Goal: Complete application form: Complete application form

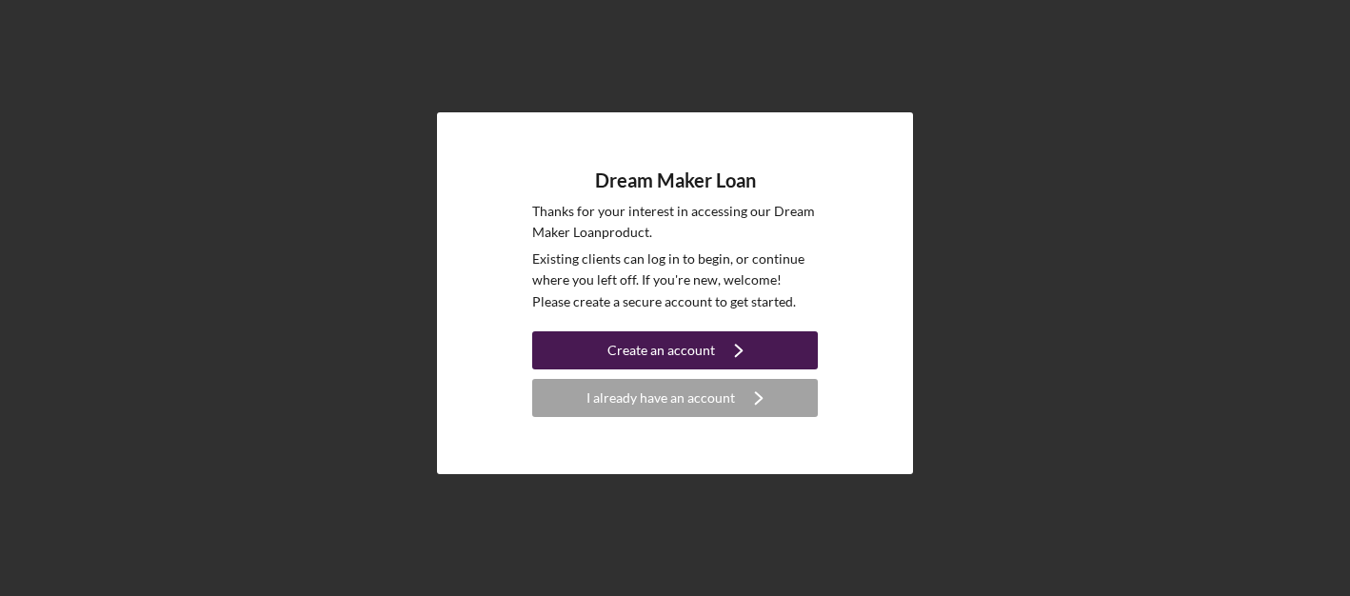
click at [706, 352] on div "Create an account" at bounding box center [662, 350] width 108 height 38
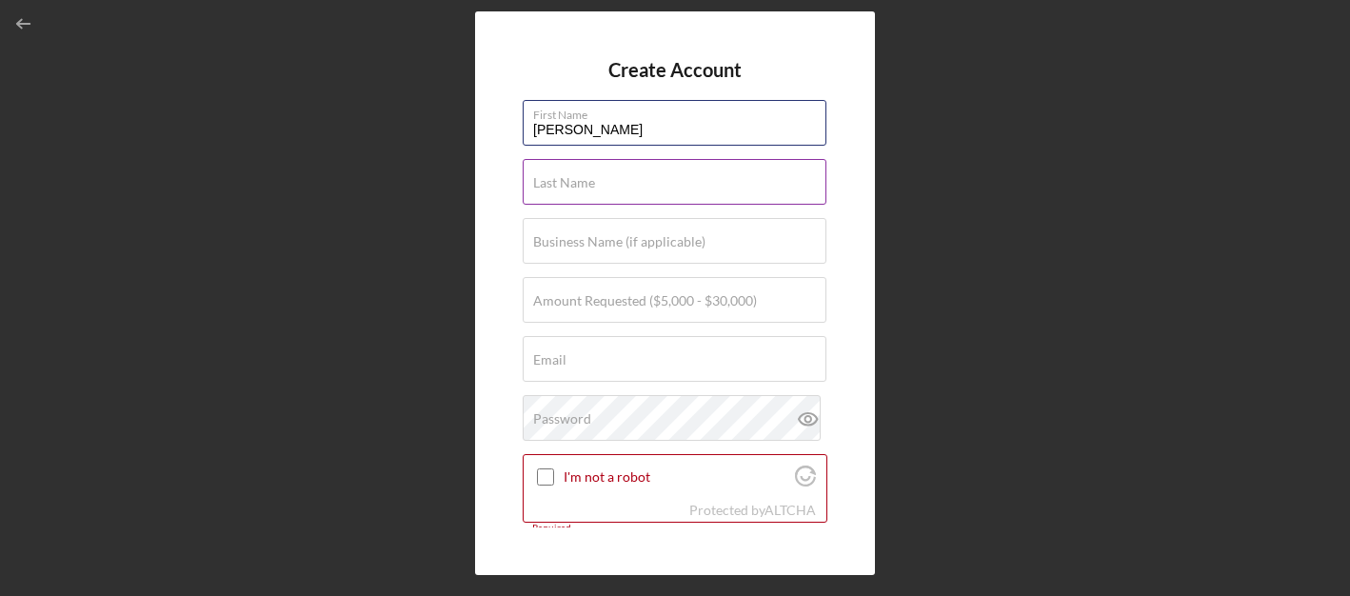
type input "[PERSON_NAME]"
click at [569, 182] on label "Last Name" at bounding box center [564, 182] width 62 height 15
click at [569, 182] on input "Last Name" at bounding box center [675, 182] width 304 height 46
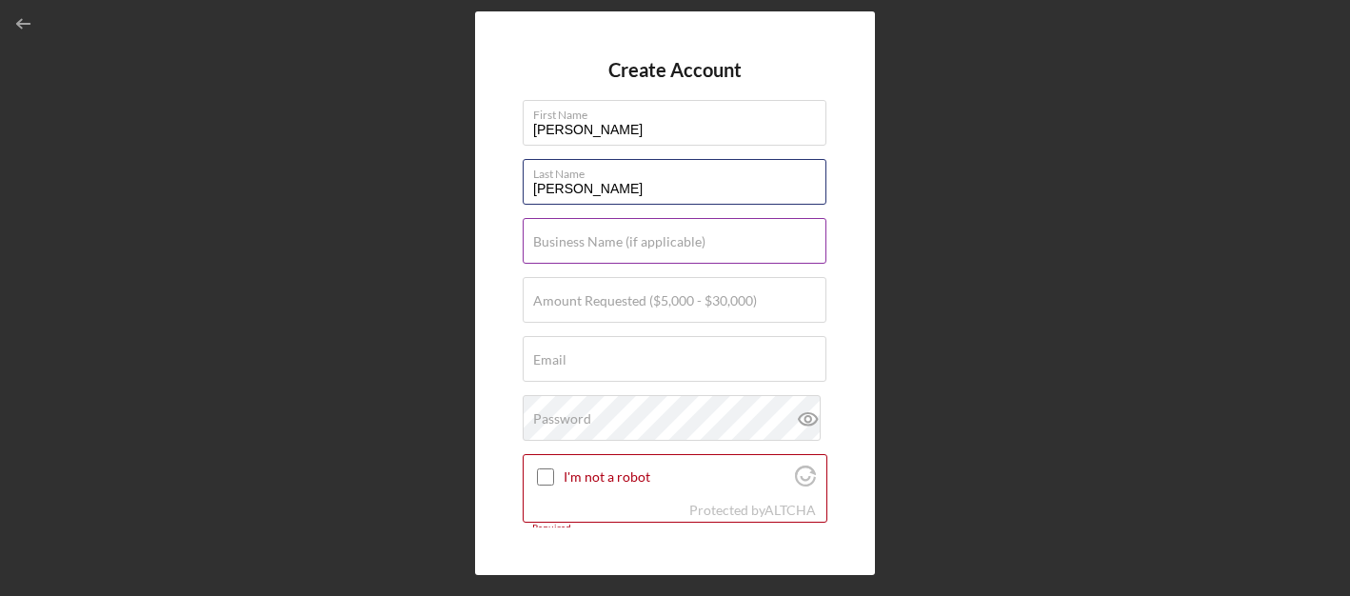
type input "[PERSON_NAME]"
click at [648, 242] on input "Business Name (if applicable)" at bounding box center [675, 241] width 304 height 46
paste input "[PERSON_NAME] THE UPHOLSTER LLC"
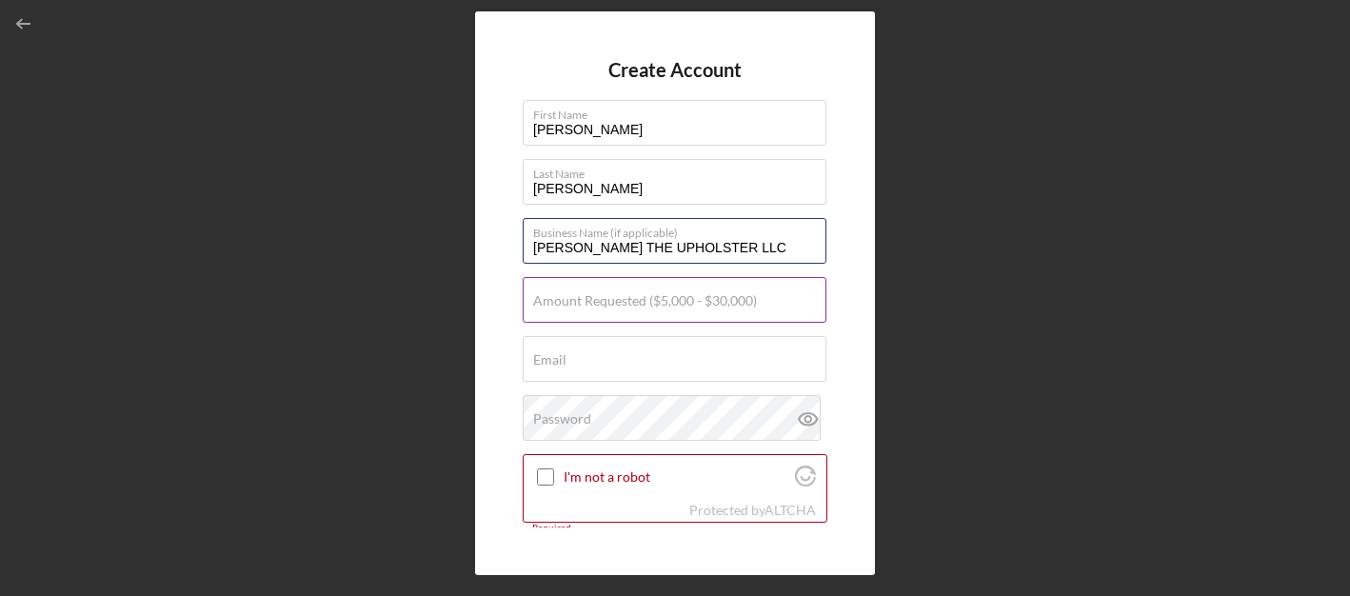
type input "[PERSON_NAME] THE UPHOLSTER LLC"
click at [708, 306] on label "Amount Requested ($5,000 - $30,000)" at bounding box center [645, 300] width 224 height 15
click at [708, 306] on input "Amount Requested ($5,000 - $30,000)" at bounding box center [675, 300] width 304 height 46
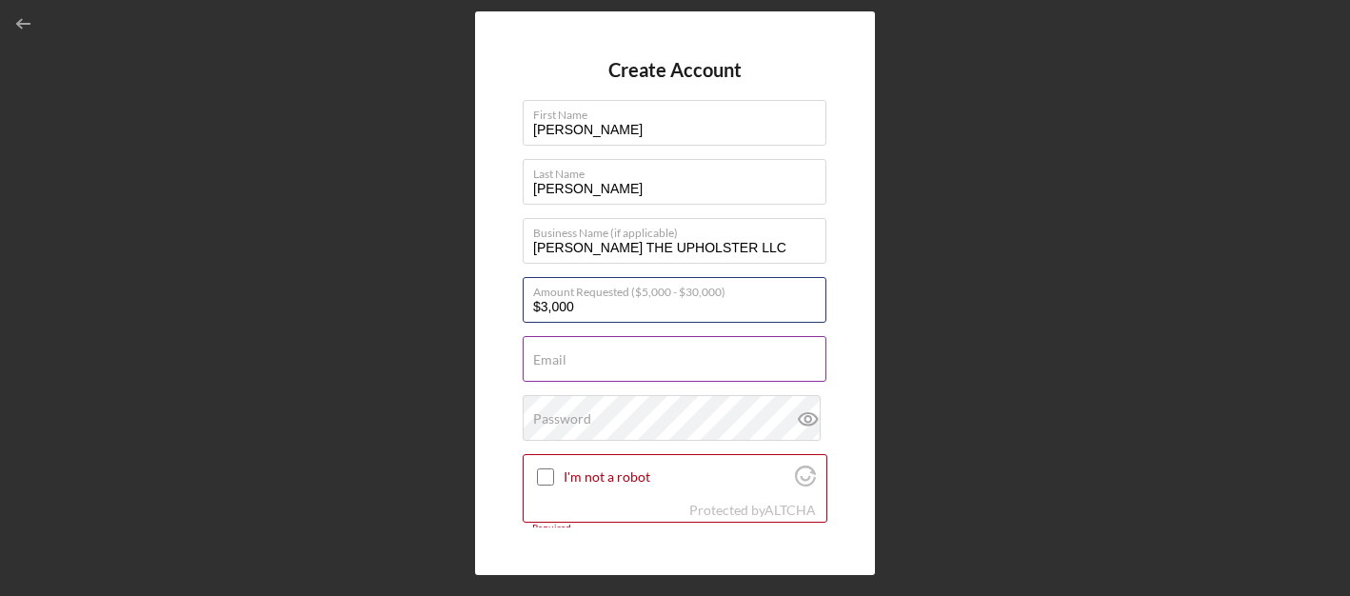
type input "$30,000"
click at [591, 360] on input "Email" at bounding box center [675, 359] width 304 height 46
paste input "[EMAIL_ADDRESS][DOMAIN_NAME]"
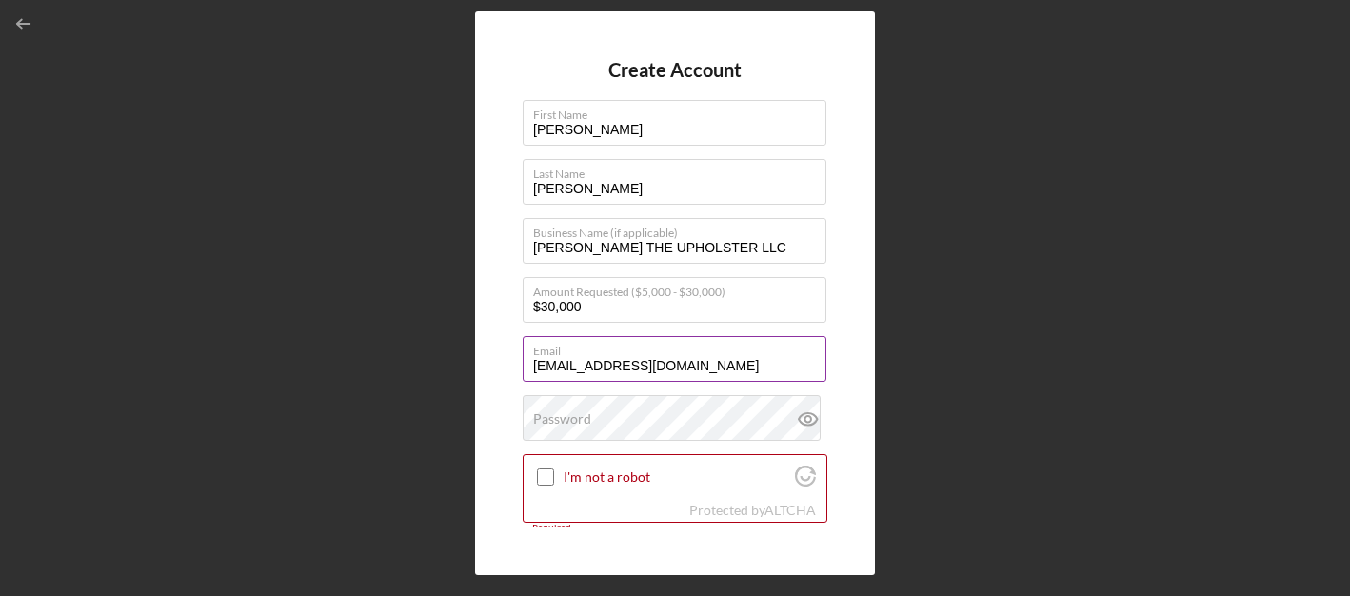
type input "[EMAIL_ADDRESS][DOMAIN_NAME]"
click at [627, 417] on div "Password" at bounding box center [675, 419] width 305 height 48
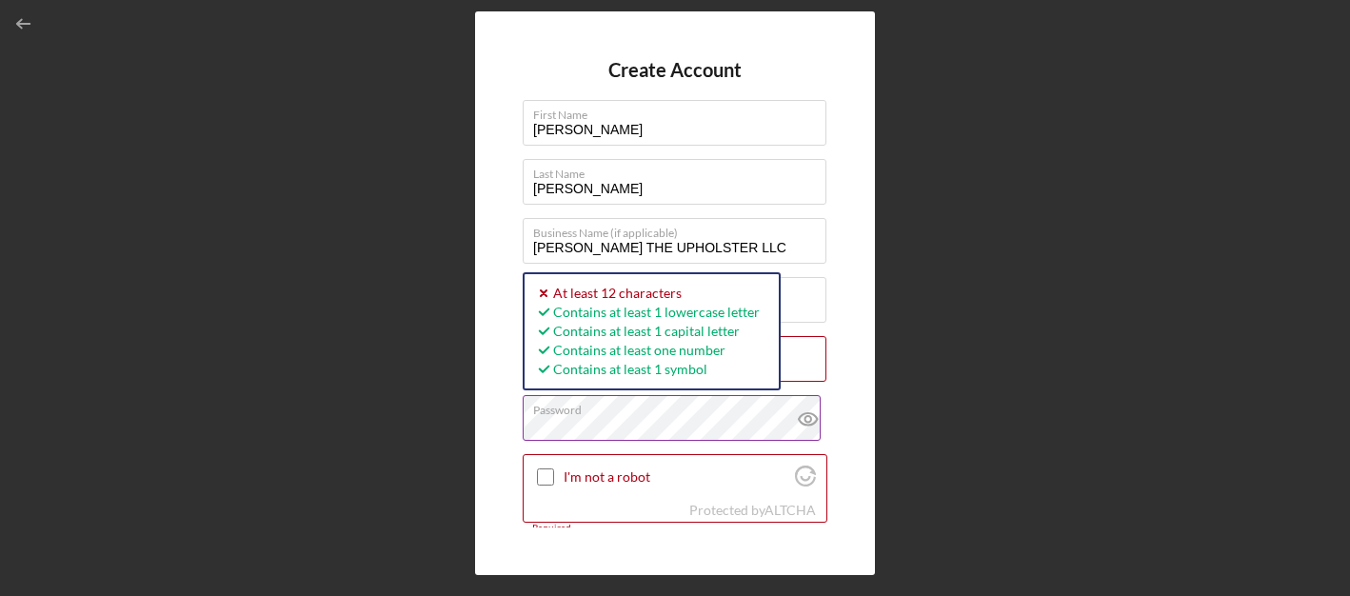
click at [805, 417] on icon at bounding box center [808, 419] width 6 height 6
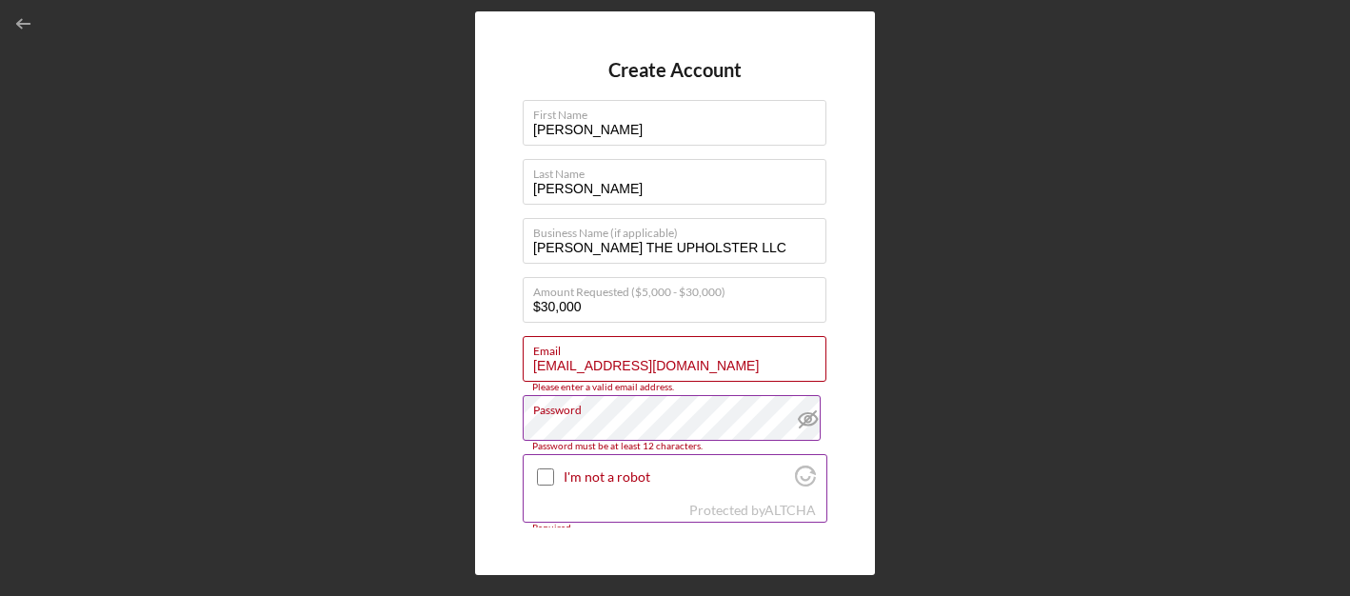
click at [625, 497] on div "I'm not a robot" at bounding box center [675, 477] width 303 height 45
click at [544, 482] on input "I'm not a robot" at bounding box center [545, 476] width 17 height 17
checkbox input "true"
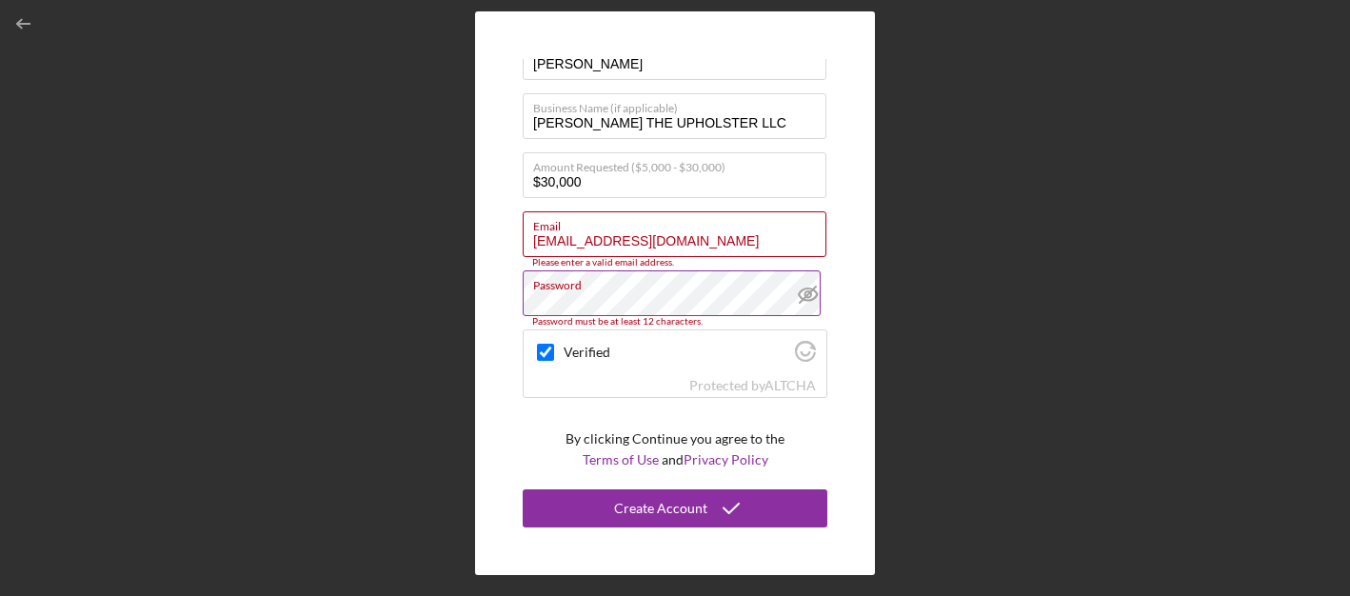
scroll to position [124, 0]
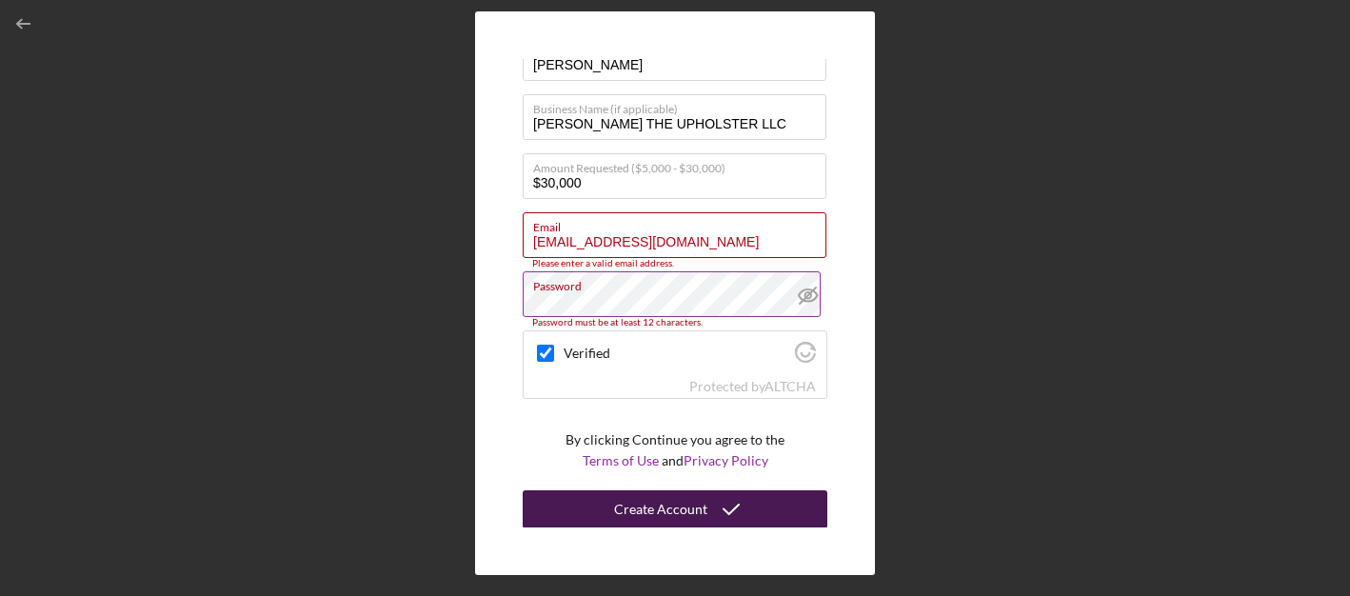
click at [693, 507] on div "Create Account" at bounding box center [660, 509] width 93 height 38
click at [676, 506] on div "Create Account" at bounding box center [660, 509] width 93 height 38
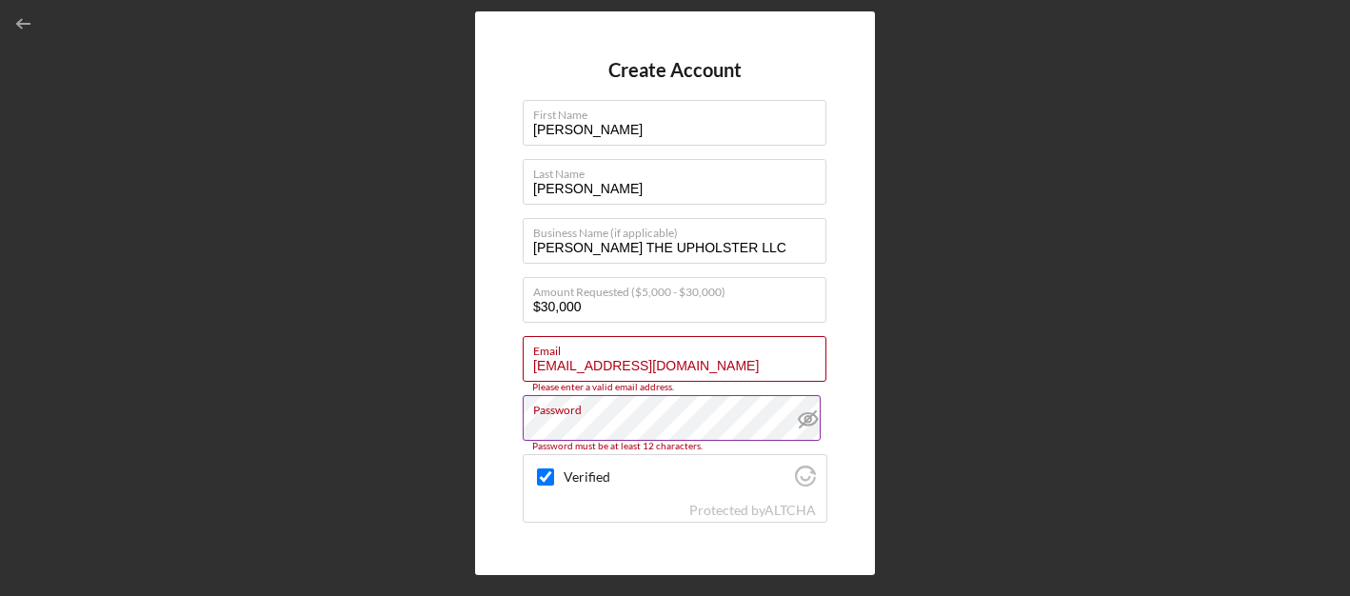
scroll to position [0, 0]
click at [918, 260] on div "Create Account First Name [PERSON_NAME] Last Name [PERSON_NAME] Business Name (…" at bounding box center [675, 293] width 1331 height 587
click at [744, 487] on div "Verified" at bounding box center [675, 477] width 303 height 45
click at [739, 368] on input "[EMAIL_ADDRESS][DOMAIN_NAME]" at bounding box center [675, 359] width 304 height 46
click at [1003, 241] on div "Create Account First Name [PERSON_NAME] Last Name [PERSON_NAME] Business Name (…" at bounding box center [675, 293] width 1331 height 587
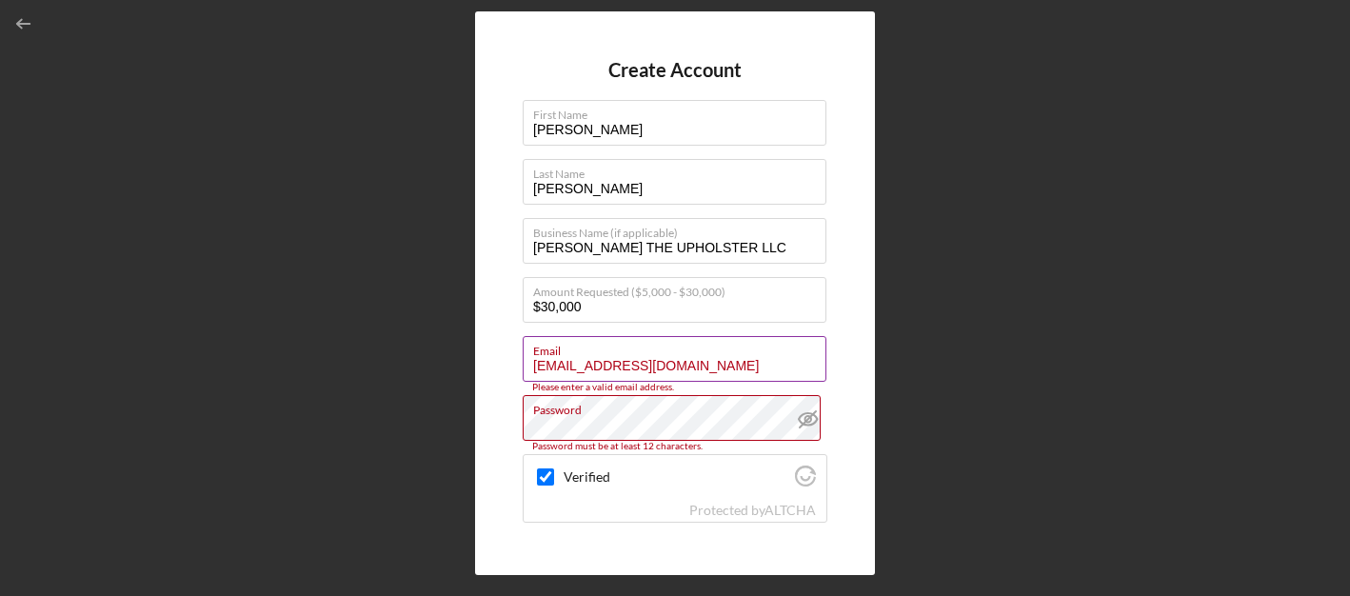
click at [764, 372] on input "[EMAIL_ADDRESS][DOMAIN_NAME]" at bounding box center [675, 359] width 304 height 46
click at [885, 451] on div "Create Account First Name [PERSON_NAME] Last Name [PERSON_NAME] Business Name (…" at bounding box center [675, 293] width 1331 height 587
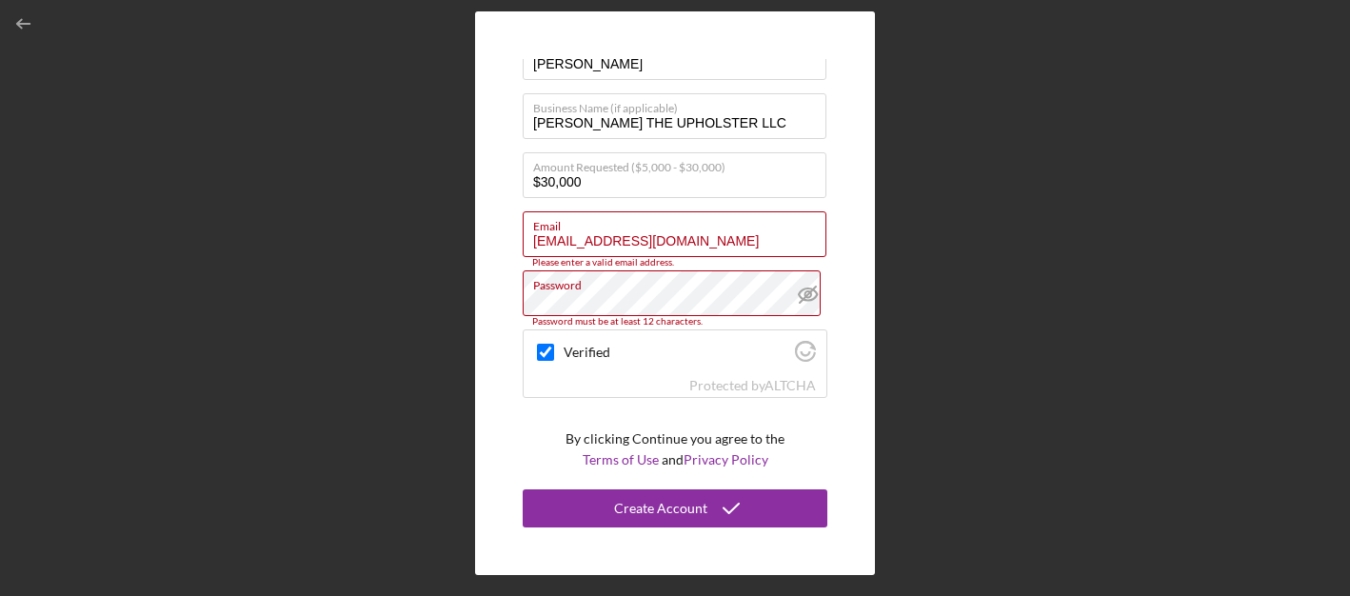
scroll to position [124, 0]
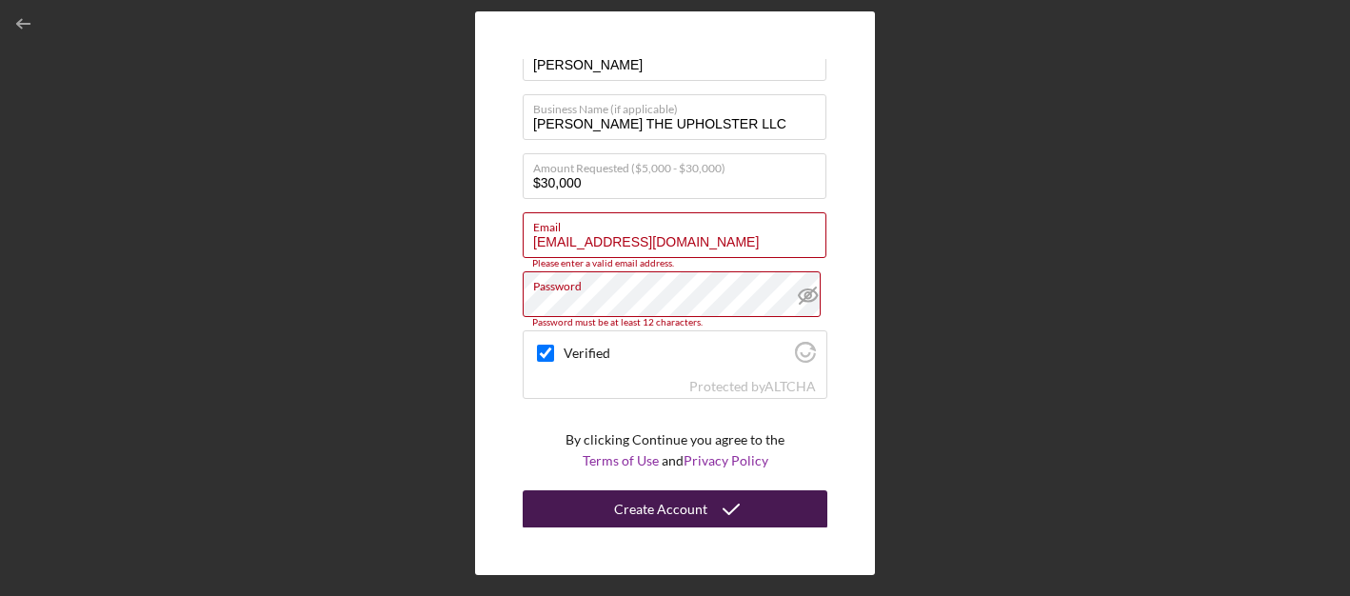
click at [669, 508] on div "Create Account" at bounding box center [660, 509] width 93 height 38
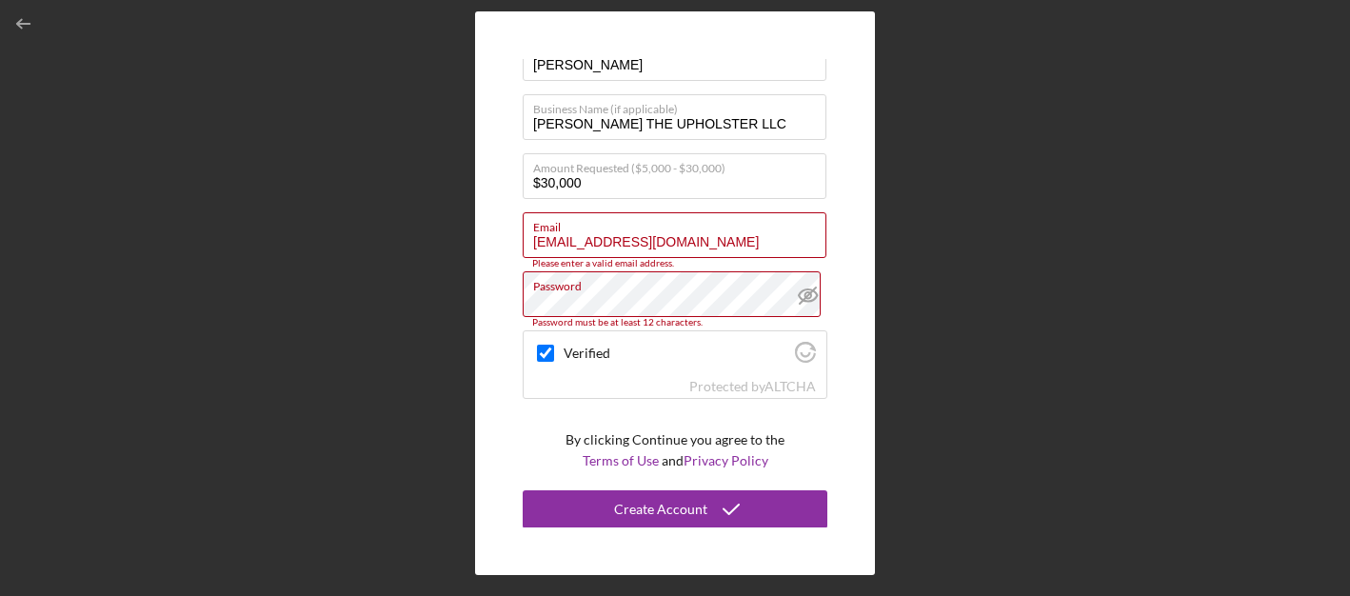
click at [995, 317] on div "Create Account First Name [PERSON_NAME] Last Name [PERSON_NAME] Business Name (…" at bounding box center [675, 293] width 1331 height 587
click at [390, 281] on div "Create Account First Name [PERSON_NAME] Last Name [PERSON_NAME] Business Name (…" at bounding box center [675, 293] width 1331 height 587
click at [23, 24] on line "button" at bounding box center [24, 24] width 12 height 0
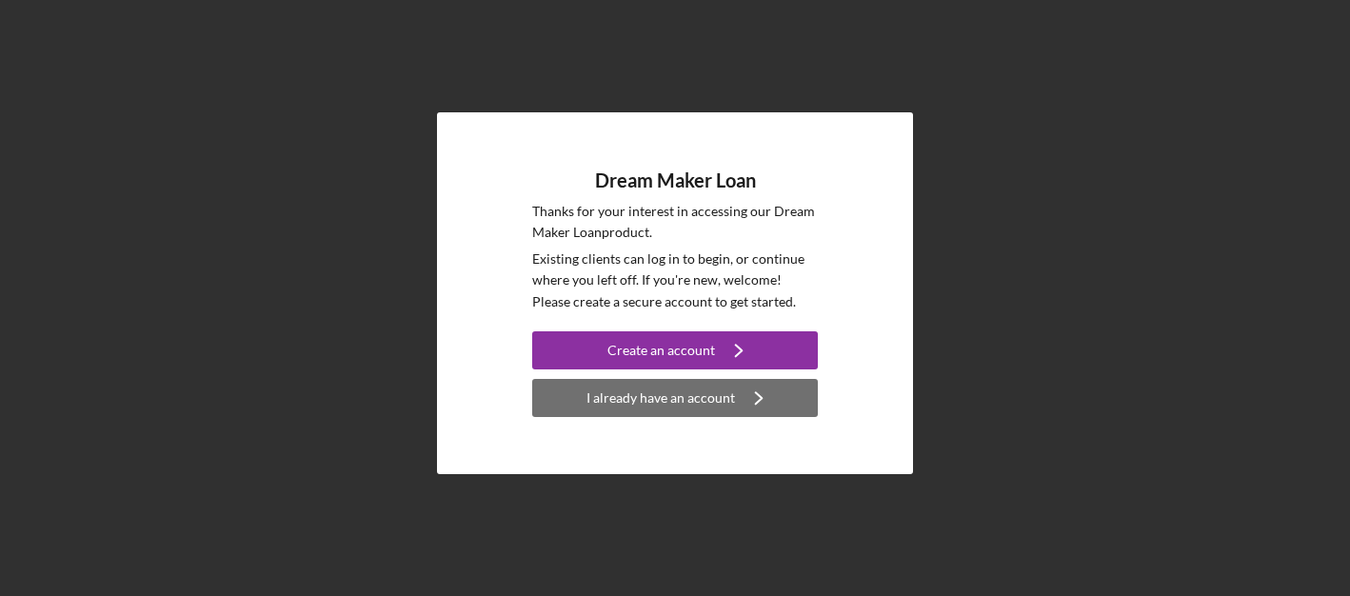
click at [676, 393] on div "I already have an account" at bounding box center [661, 398] width 149 height 38
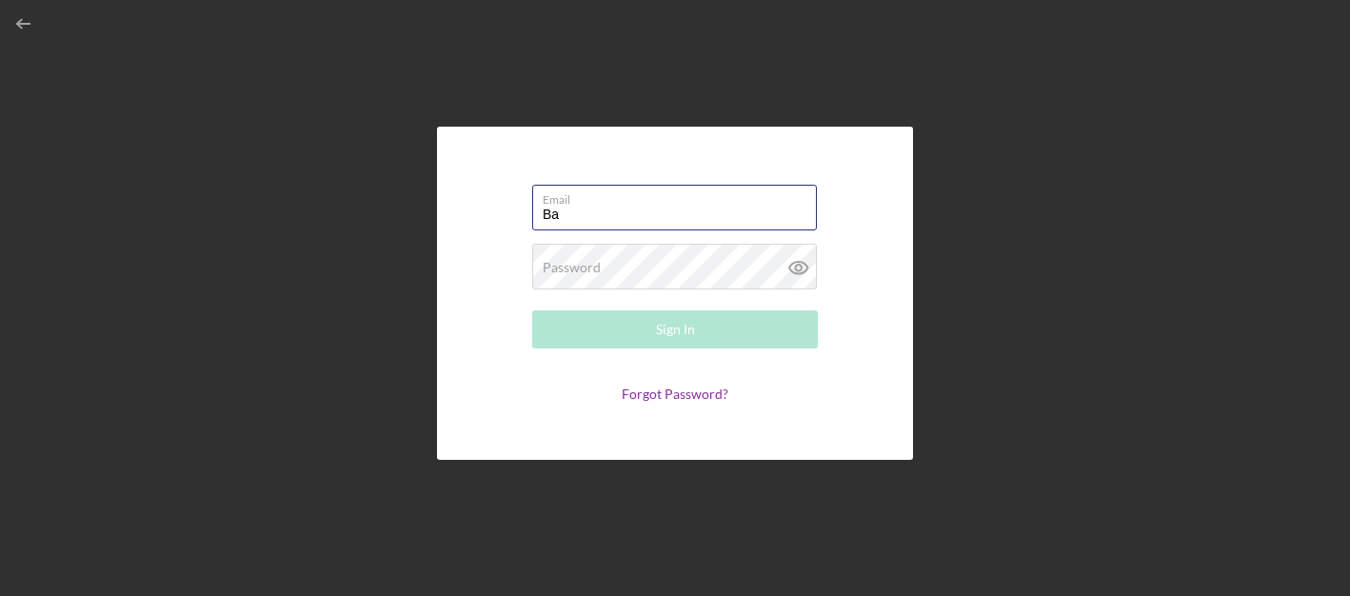
type input "[EMAIL_ADDRESS][DOMAIN_NAME]"
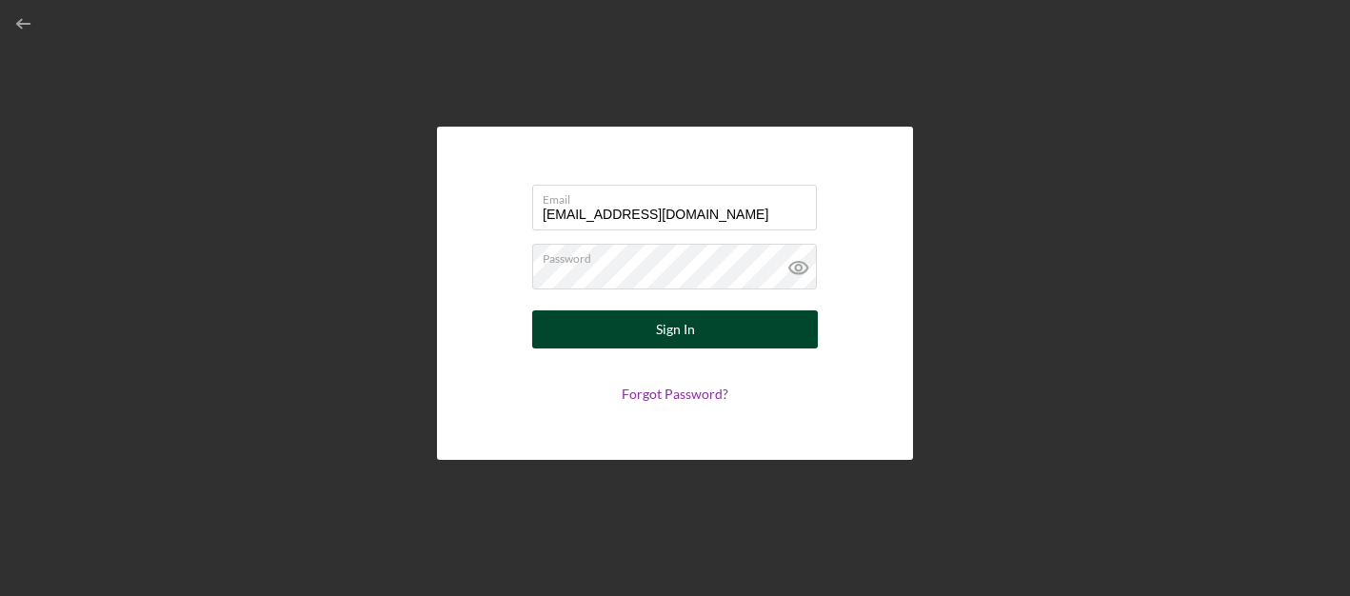
click at [669, 326] on div "Sign In" at bounding box center [675, 329] width 39 height 38
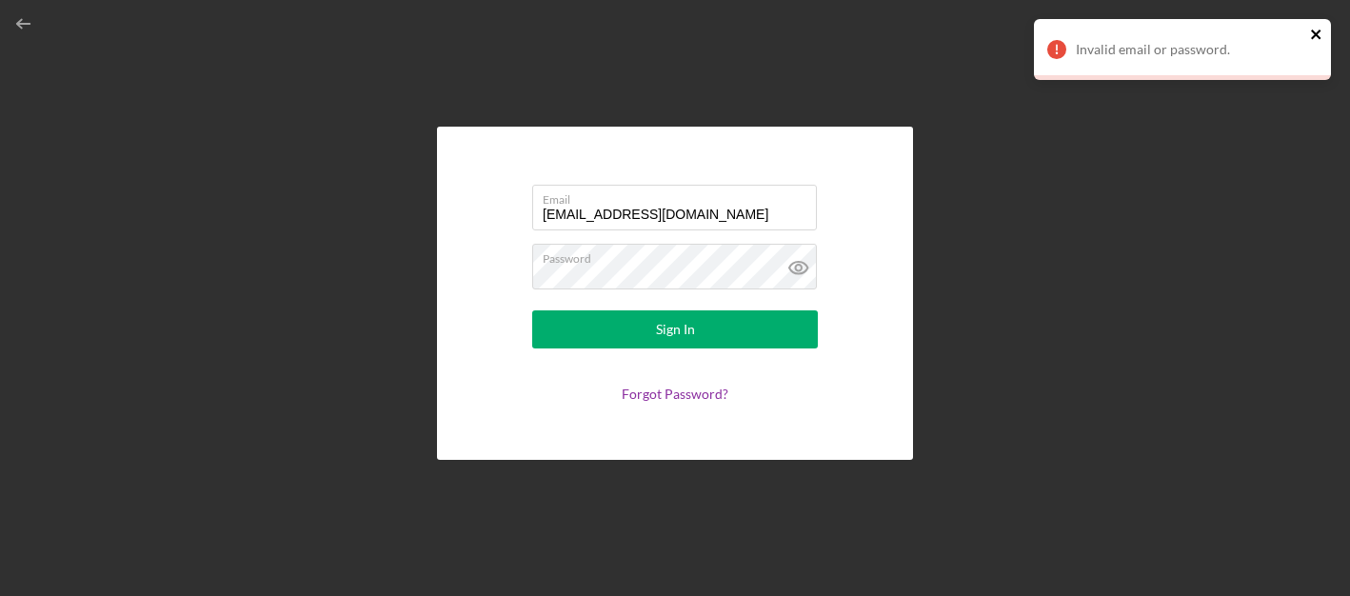
click at [1317, 35] on icon "close" at bounding box center [1316, 35] width 10 height 10
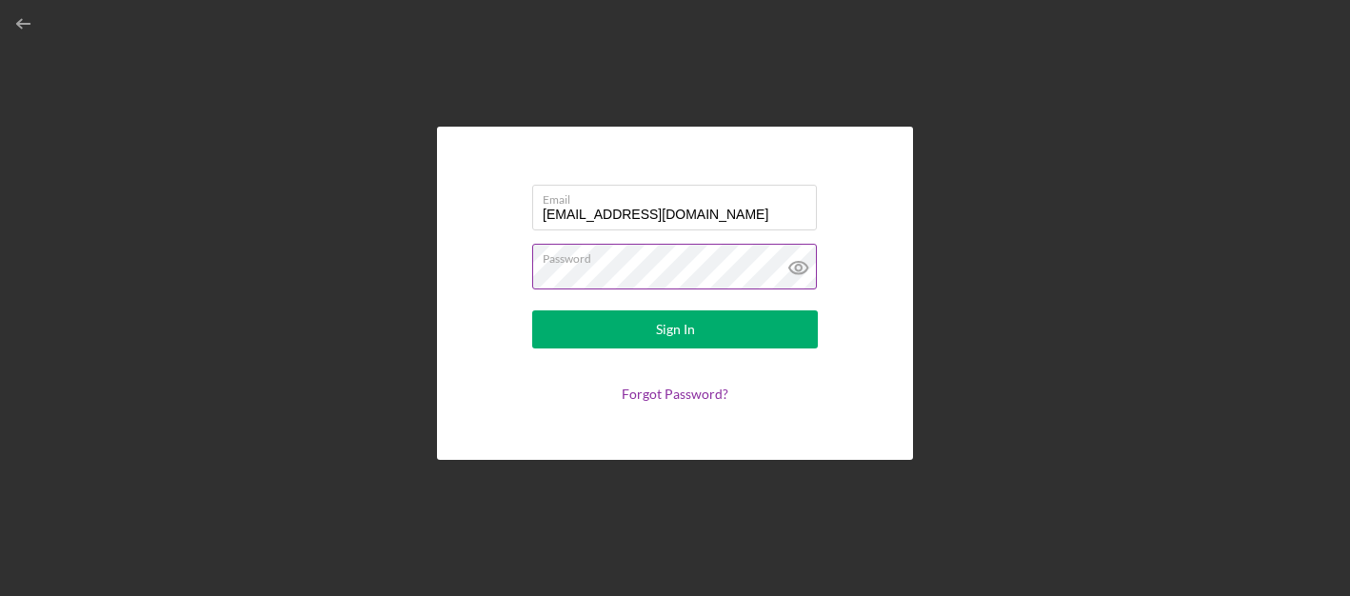
click at [796, 268] on icon at bounding box center [798, 268] width 6 height 6
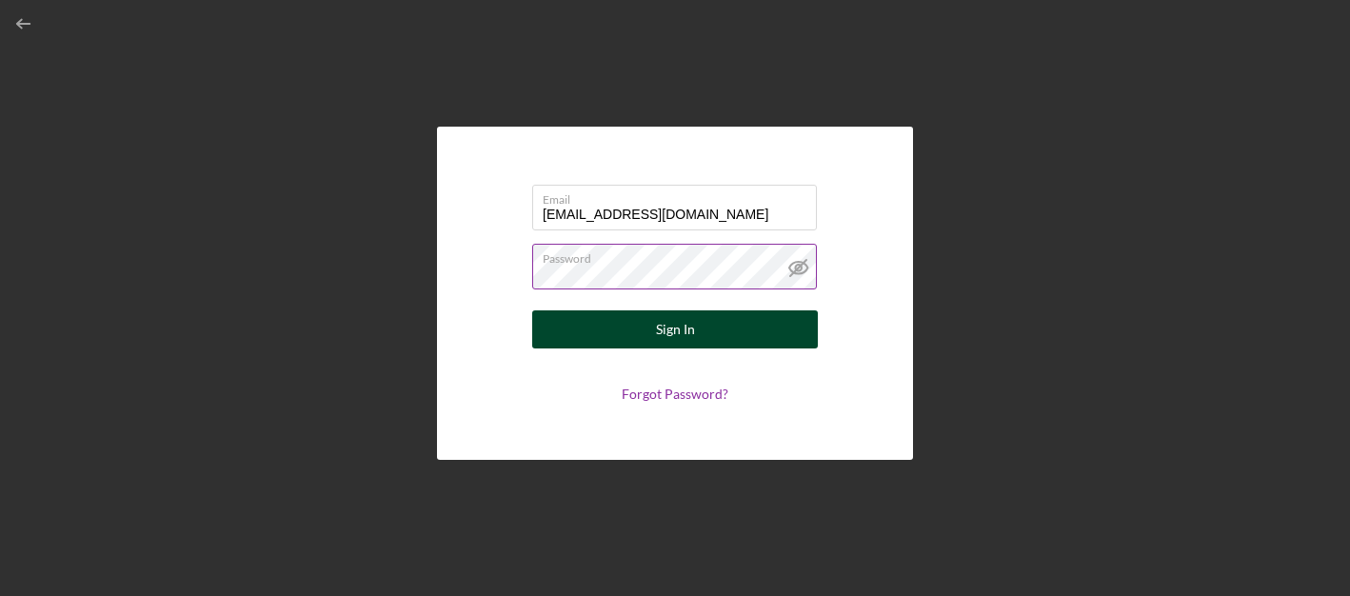
click at [668, 334] on div "Sign In" at bounding box center [675, 329] width 39 height 38
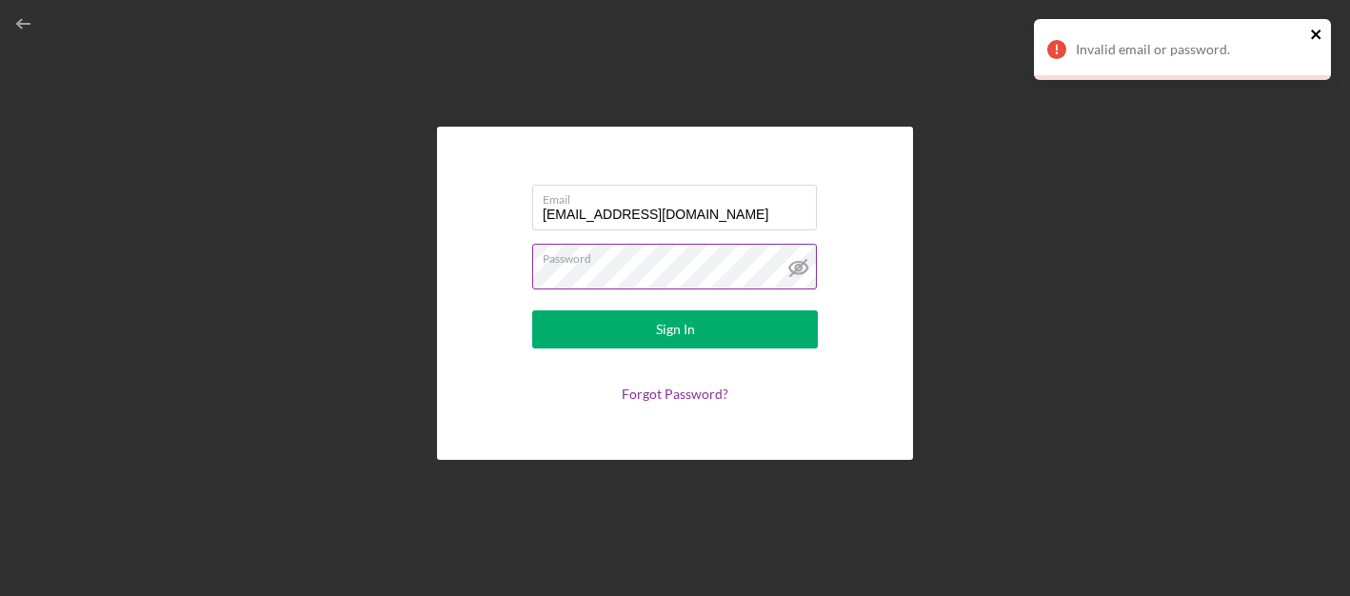
click at [1318, 36] on icon "close" at bounding box center [1316, 35] width 10 height 10
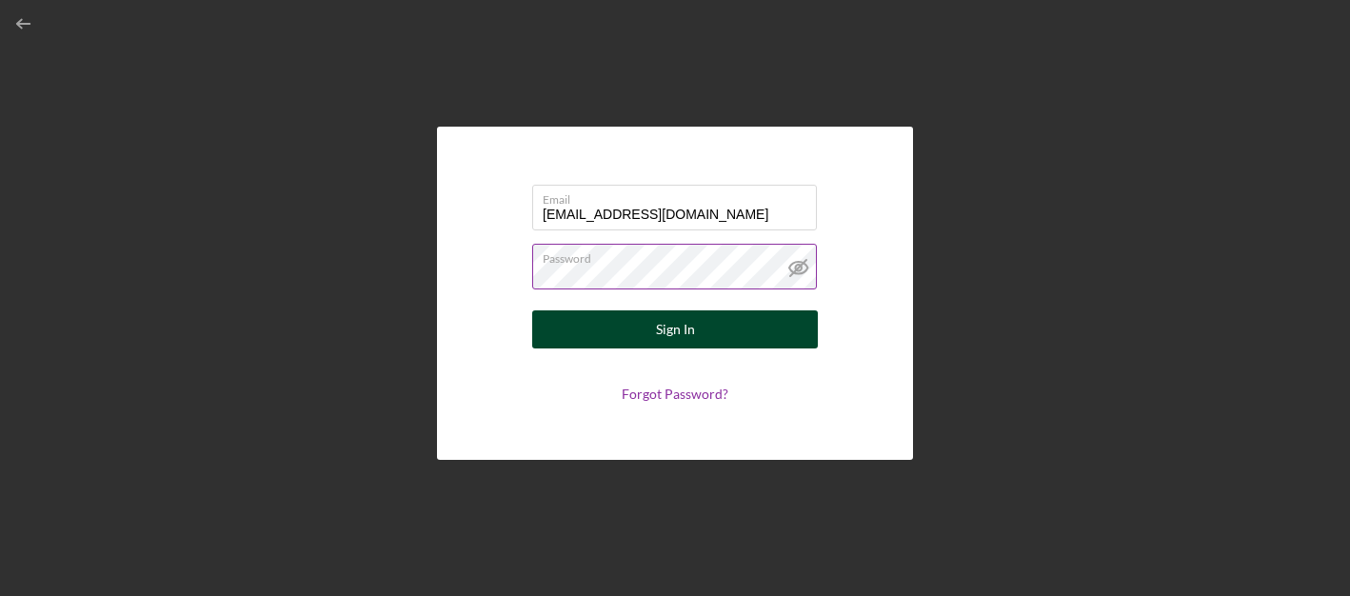
click at [676, 329] on div "Sign In" at bounding box center [675, 329] width 39 height 38
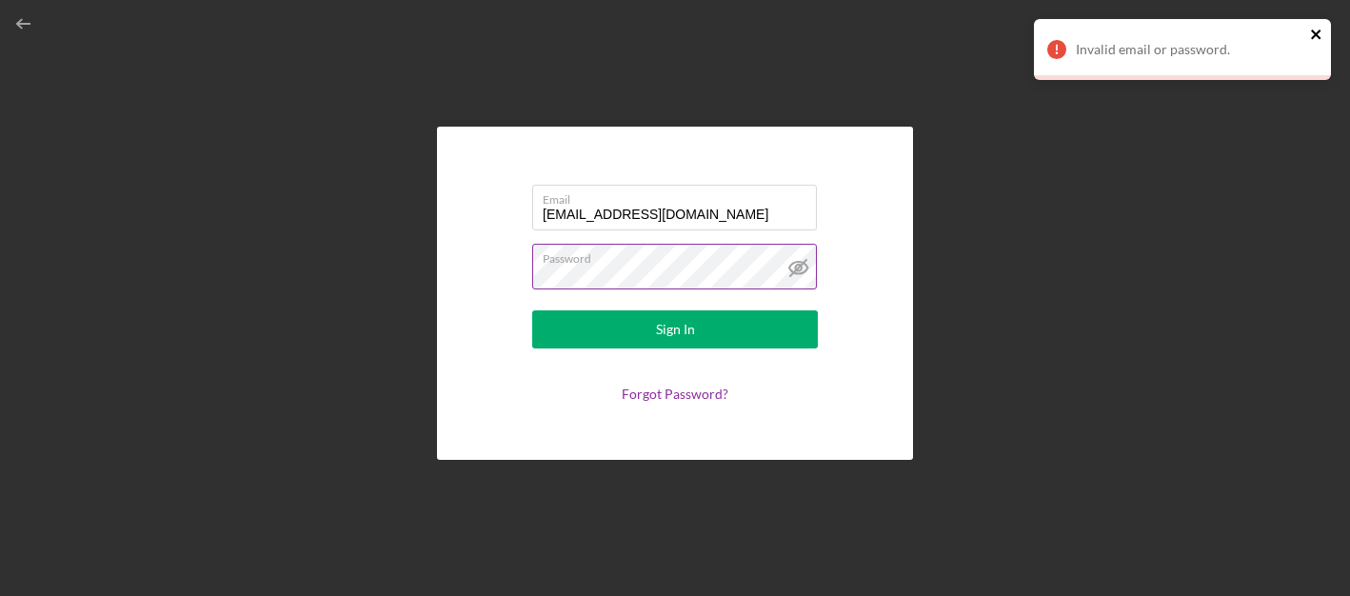
click at [1318, 30] on icon "close" at bounding box center [1316, 34] width 13 height 15
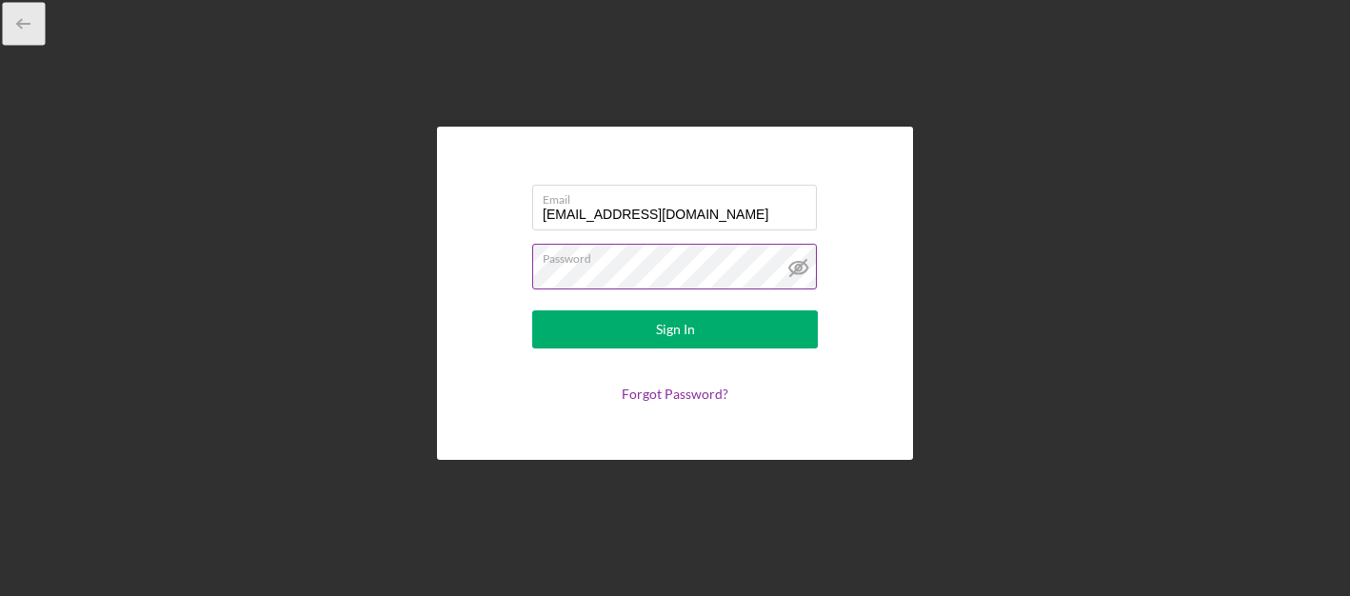
click at [18, 29] on icon "button" at bounding box center [24, 24] width 43 height 43
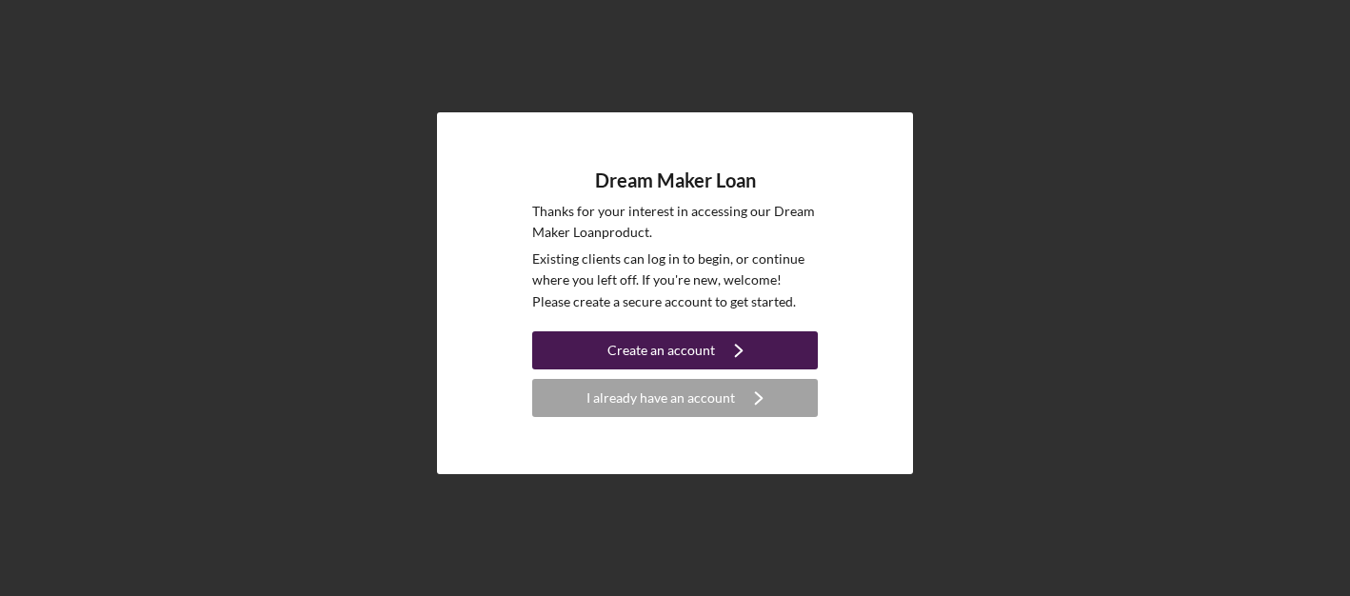
click at [688, 346] on div "Create an account" at bounding box center [662, 350] width 108 height 38
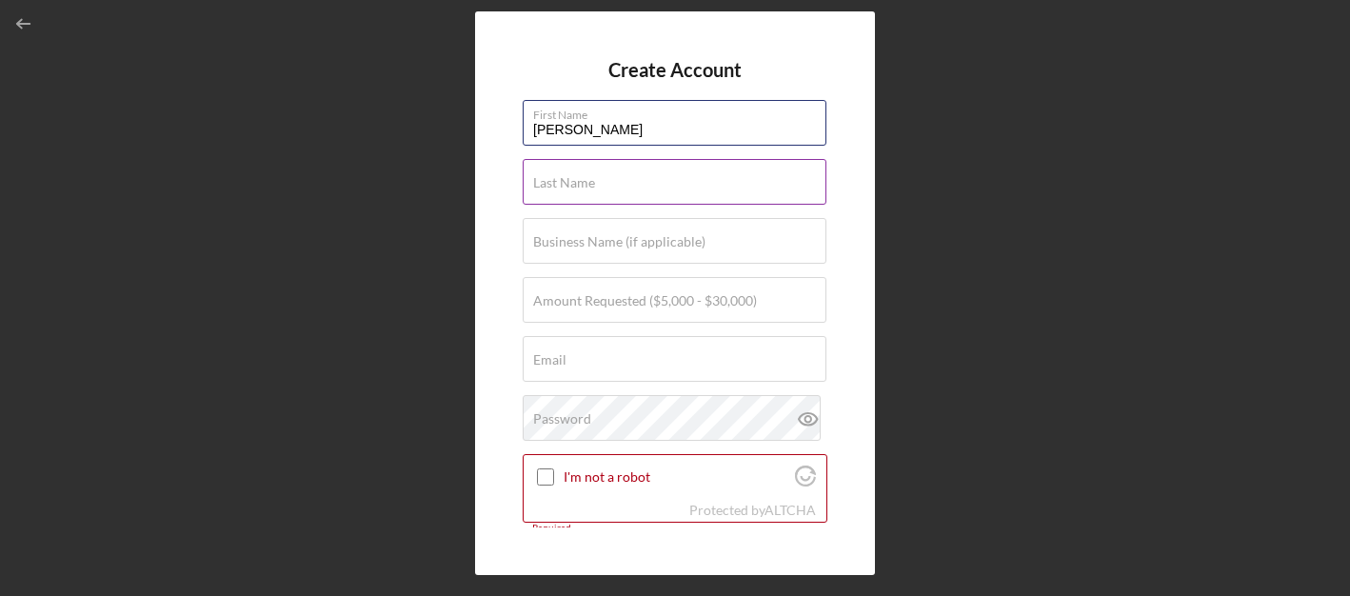
type input "[PERSON_NAME]"
click at [567, 186] on label "Last Name" at bounding box center [564, 182] width 62 height 15
click at [567, 186] on input "Last Name" at bounding box center [675, 182] width 304 height 46
type input "N"
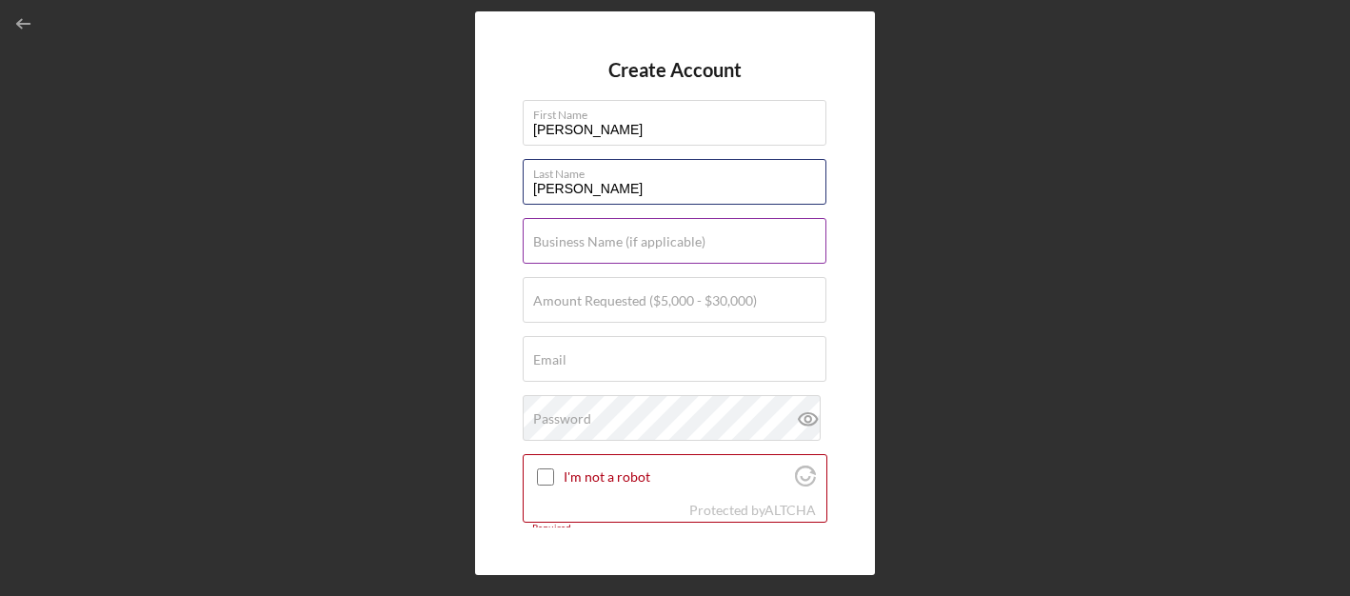
type input "[PERSON_NAME]"
click at [547, 246] on label "Business Name (if applicable)" at bounding box center [619, 241] width 172 height 15
click at [547, 246] on input "Business Name (if applicable)" at bounding box center [675, 241] width 304 height 46
click at [615, 241] on input "Business Name (if applicable)" at bounding box center [675, 241] width 304 height 46
paste input "LLC"
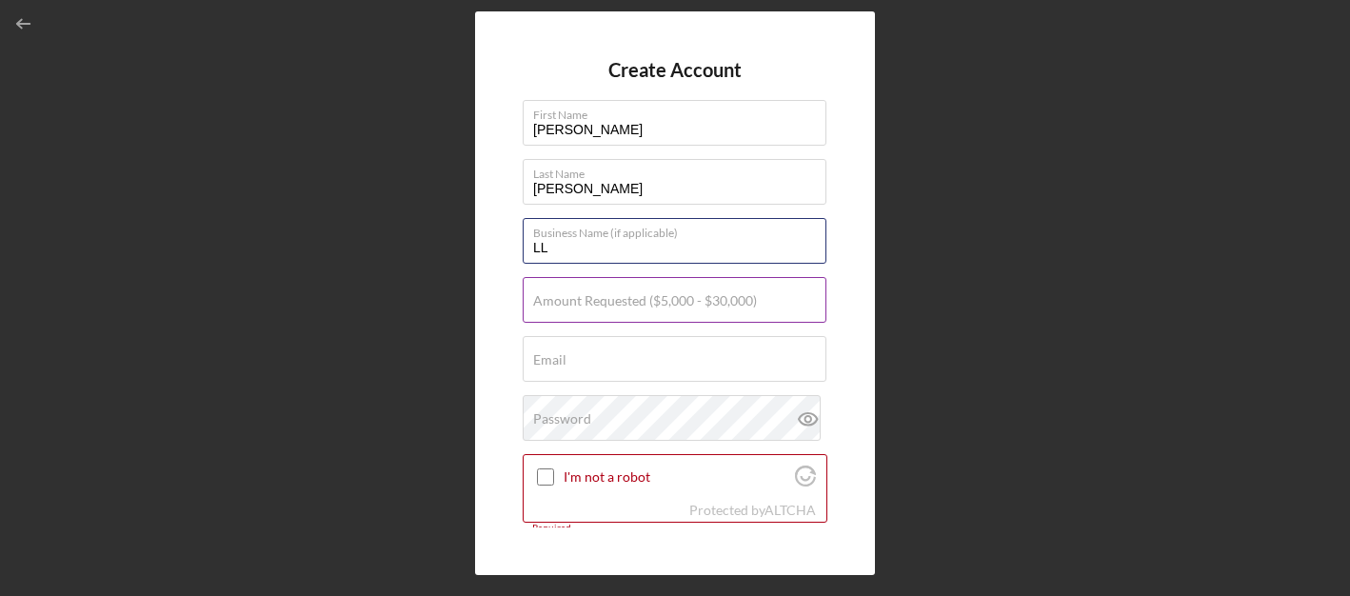
type input "L"
click at [648, 243] on input "Business Name (if applicable)" at bounding box center [675, 241] width 304 height 46
click at [648, 247] on input "Business Name (if applicable)" at bounding box center [675, 241] width 304 height 46
paste input "[PERSON_NAME] THE UPHOLSTER LLC"
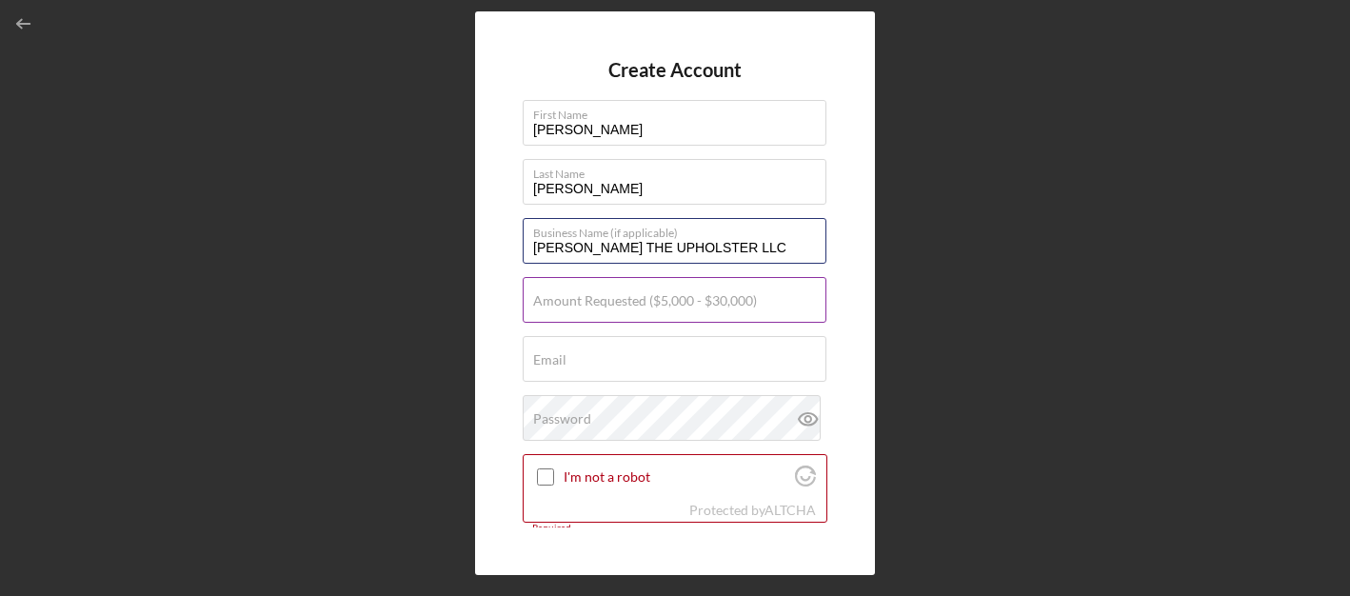
type input "[PERSON_NAME] THE UPHOLSTER LLC"
click at [648, 303] on label "Amount Requested ($5,000 - $30,000)" at bounding box center [645, 300] width 224 height 15
click at [648, 303] on input "Amount Requested ($5,000 - $30,000)" at bounding box center [675, 300] width 304 height 46
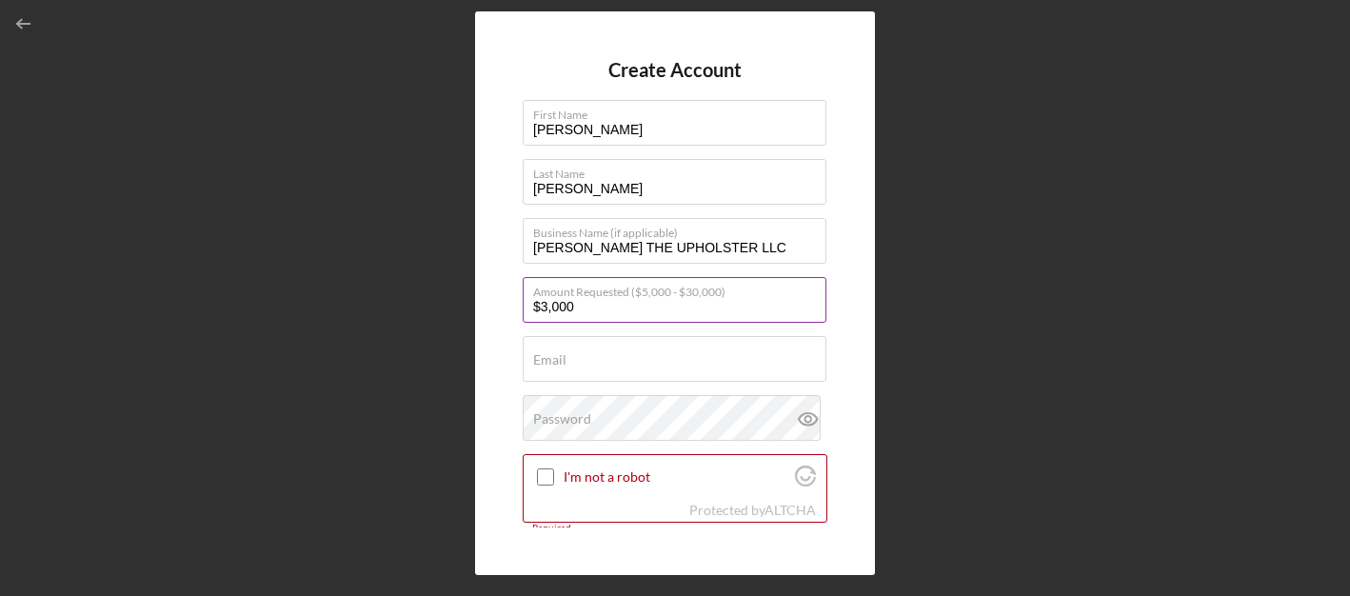
type input "$30,000"
click at [588, 356] on div "Email Required" at bounding box center [675, 360] width 305 height 48
click at [588, 359] on input "Email" at bounding box center [675, 358] width 304 height 46
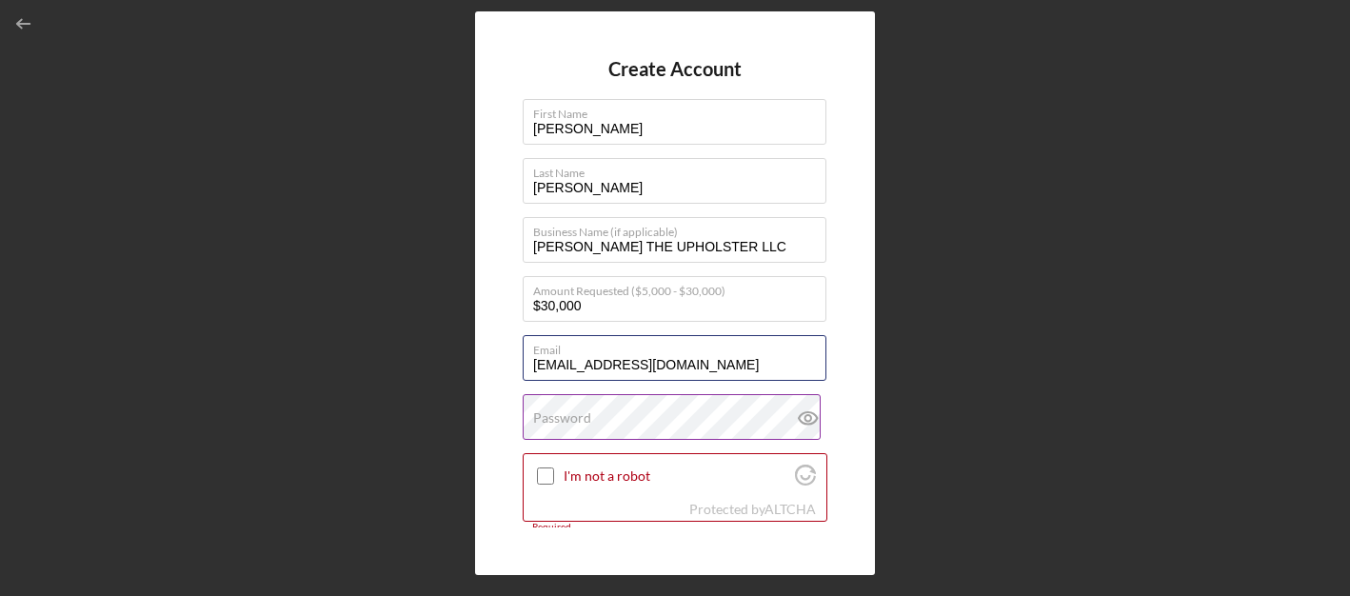
type input "[EMAIL_ADDRESS][DOMAIN_NAME]"
click at [803, 423] on icon at bounding box center [809, 418] width 48 height 48
click at [707, 490] on div "I'm not a robot" at bounding box center [675, 476] width 303 height 45
click at [550, 478] on input "I'm not a robot" at bounding box center [545, 476] width 17 height 17
checkbox input "true"
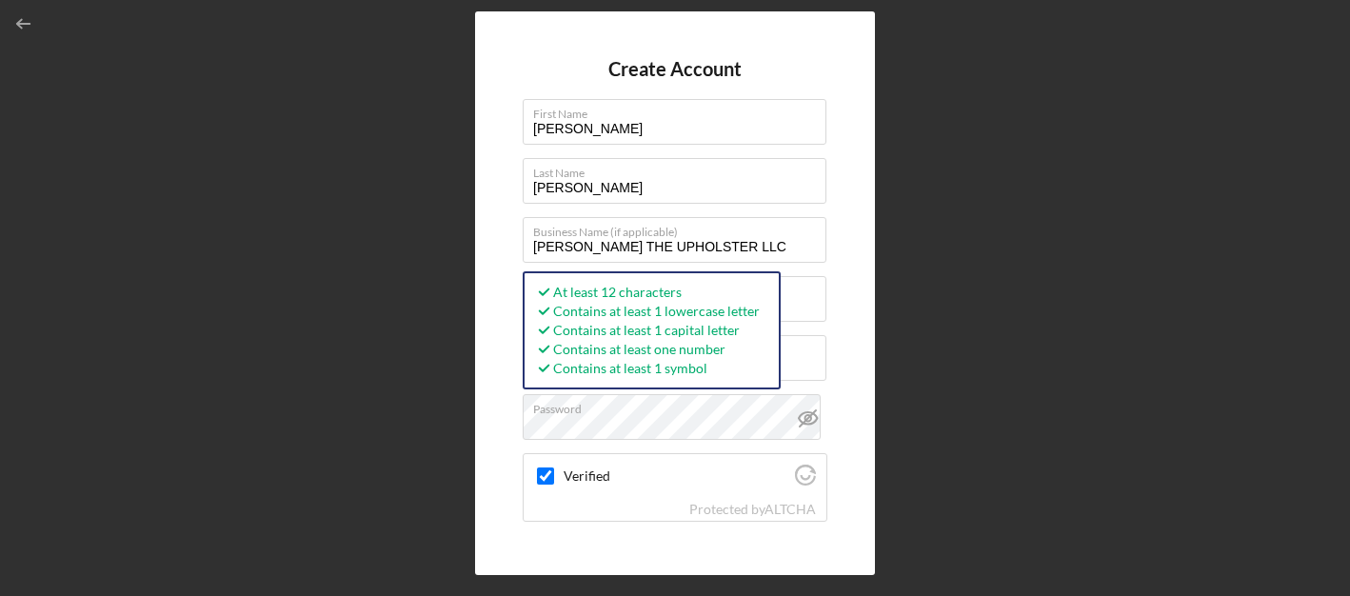
click at [806, 413] on icon at bounding box center [808, 418] width 18 height 12
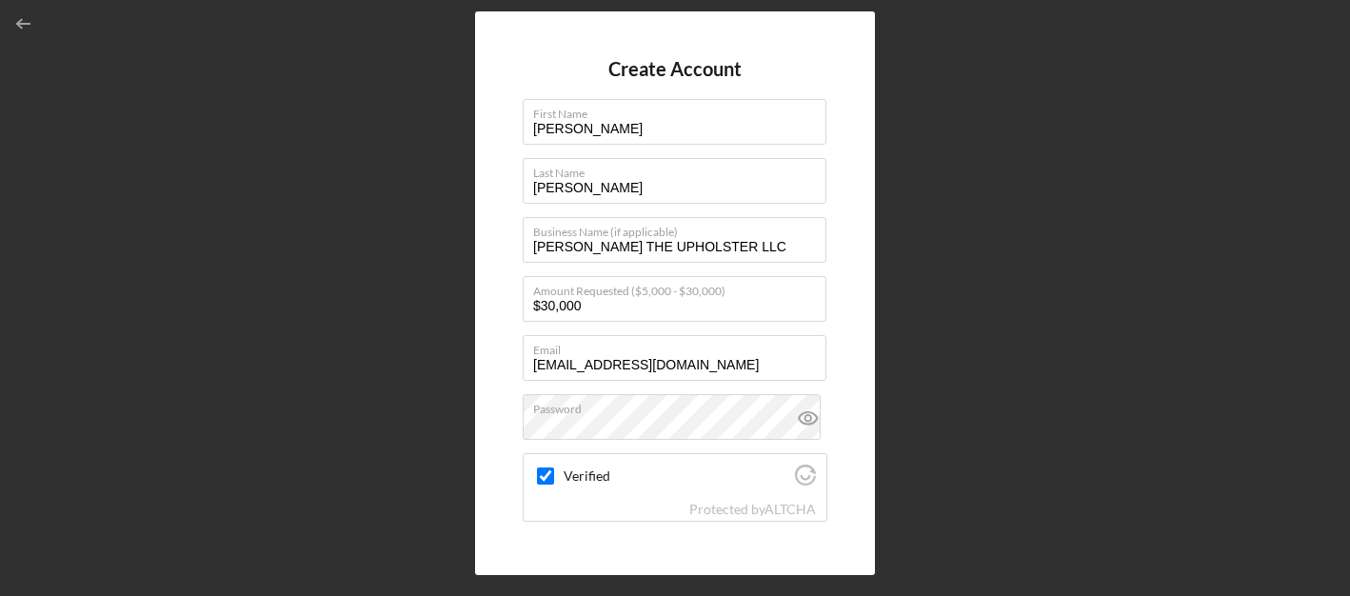
click at [813, 410] on icon at bounding box center [809, 418] width 48 height 48
click at [795, 478] on icon "Visit Altcha.org" at bounding box center [805, 475] width 21 height 21
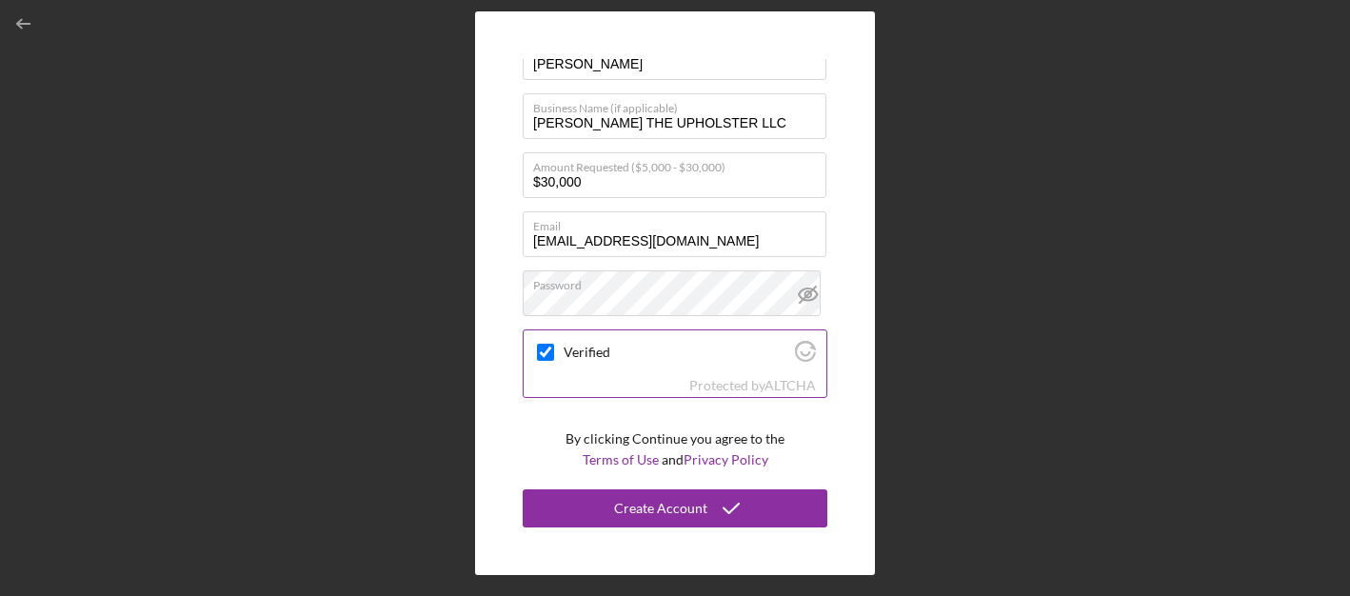
scroll to position [124, 0]
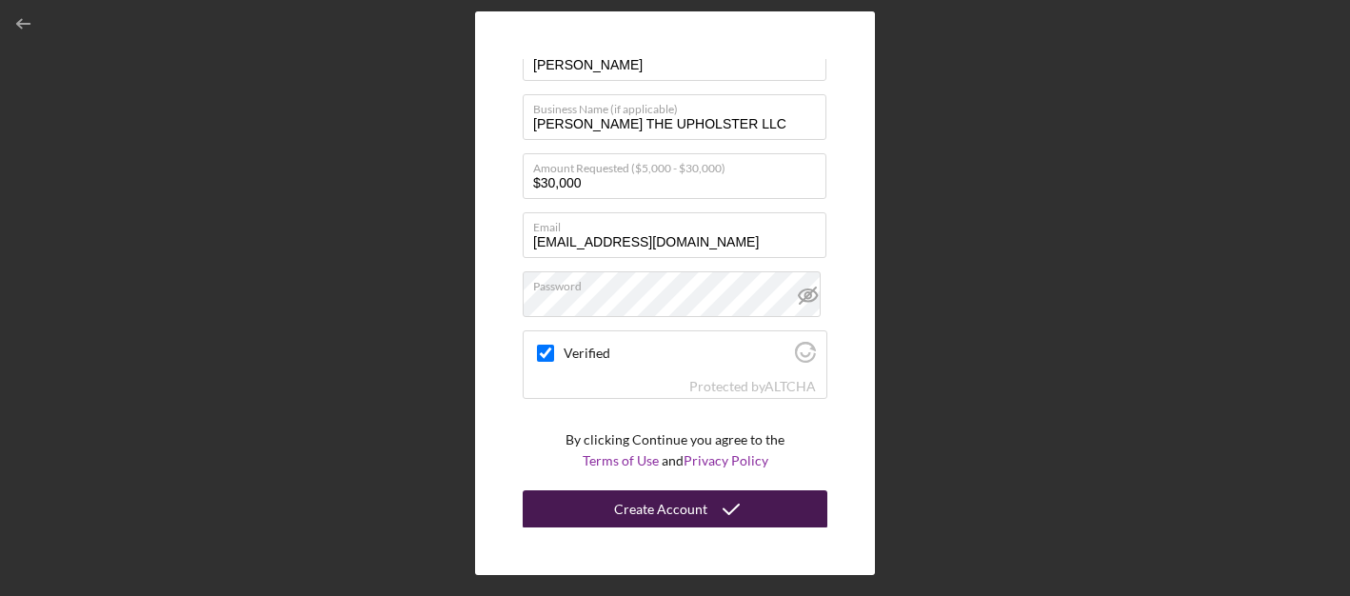
click at [708, 502] on icon "submit" at bounding box center [732, 510] width 48 height 48
